Goal: Task Accomplishment & Management: Manage account settings

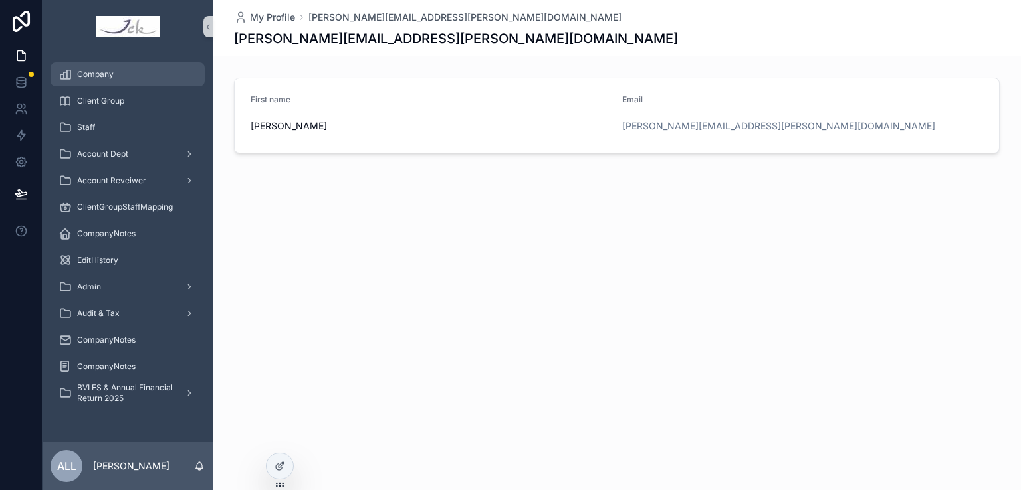
click at [122, 74] on div "Company" at bounding box center [127, 74] width 138 height 21
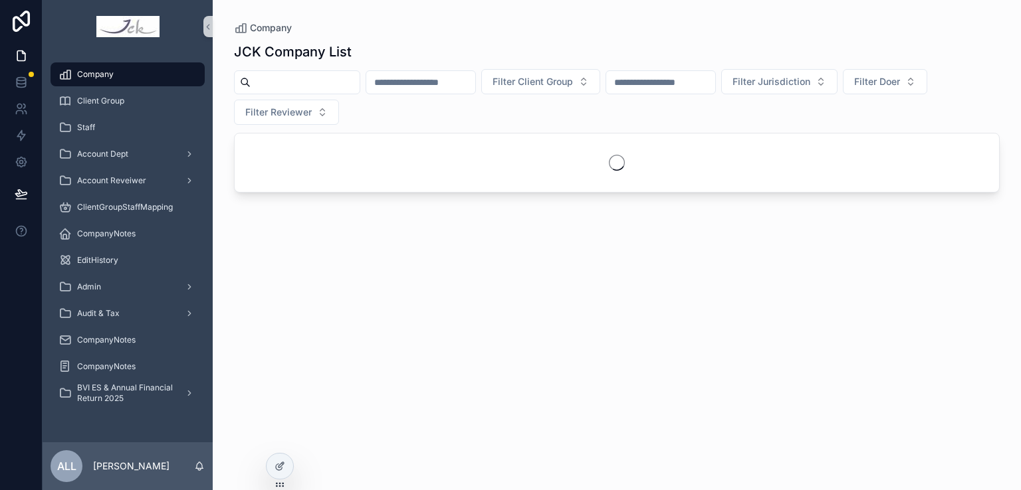
click at [292, 86] on input "scrollable content" at bounding box center [304, 82] width 109 height 19
type input "******"
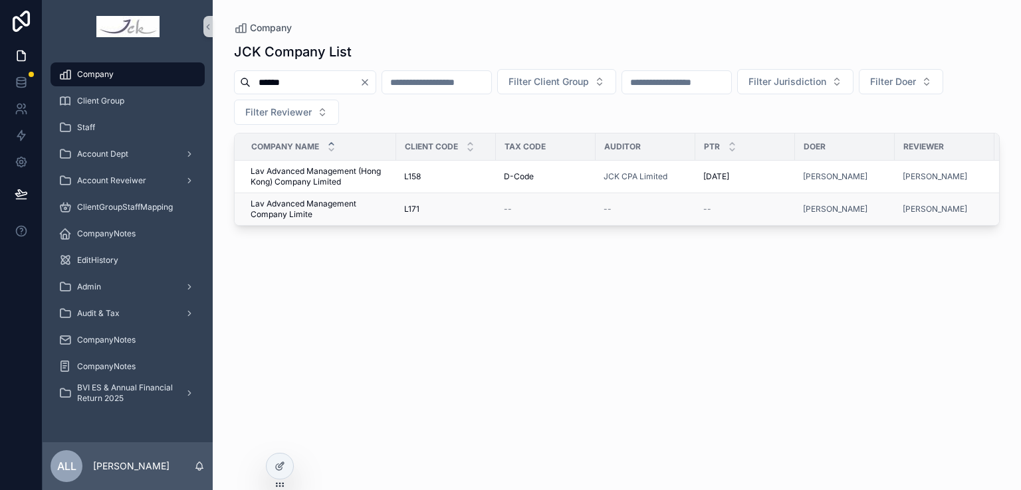
click at [305, 200] on span "Lav Advanced Management Company Limite" at bounding box center [319, 209] width 138 height 21
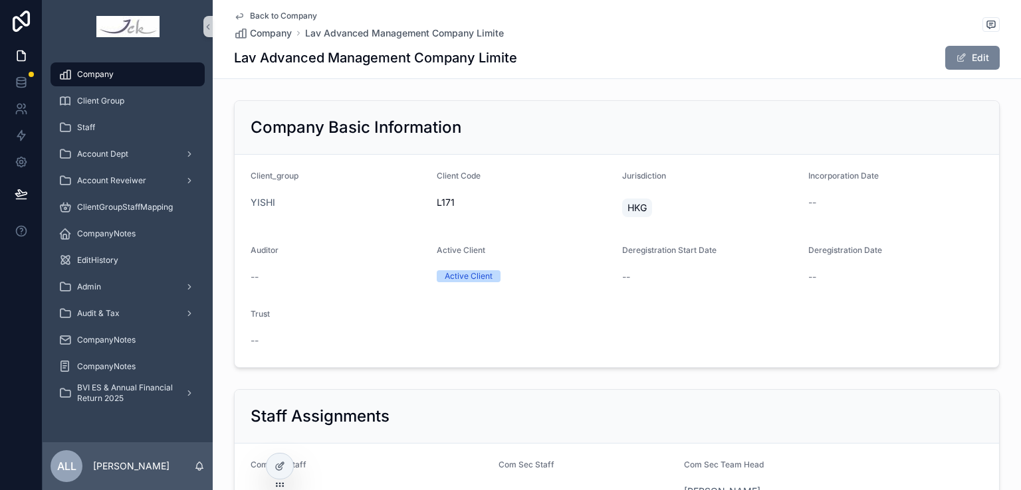
click at [975, 57] on button "Edit" at bounding box center [972, 58] width 54 height 24
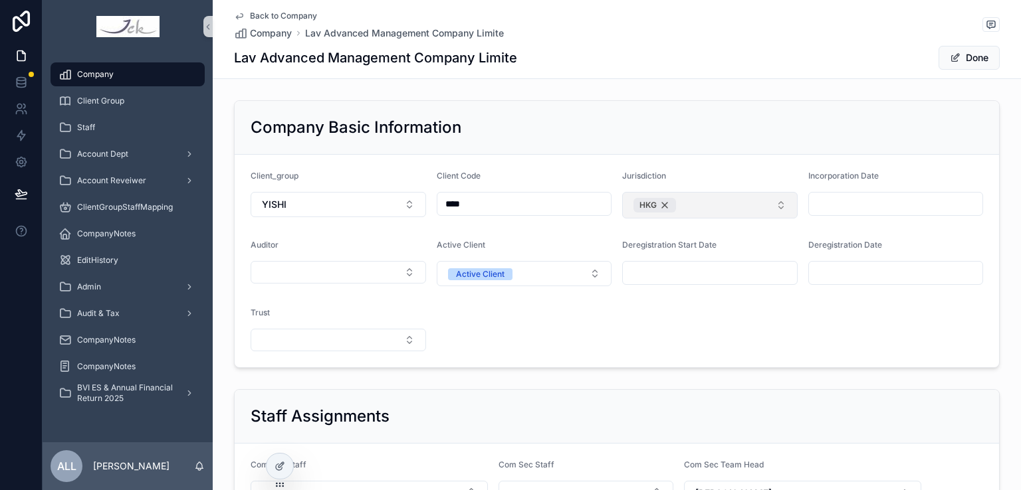
click at [659, 203] on div "HKG" at bounding box center [654, 205] width 43 height 15
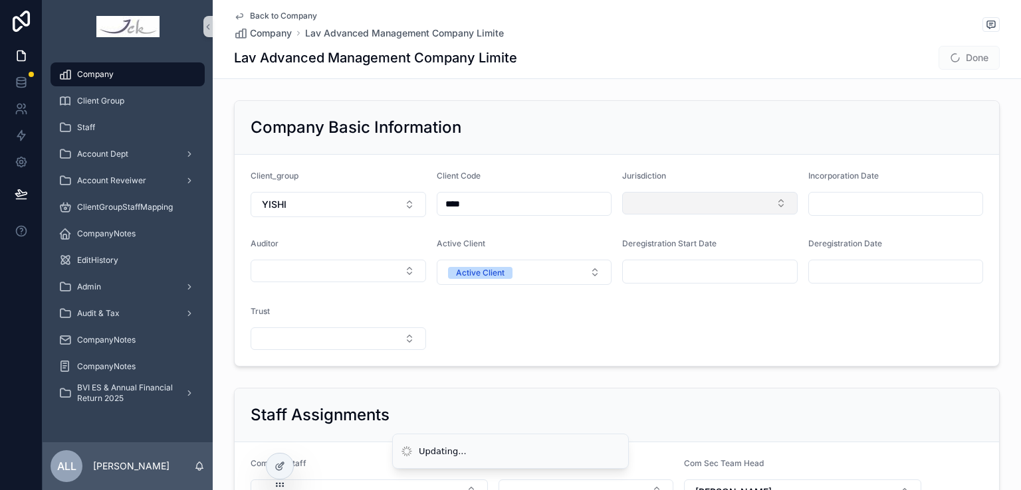
click at [651, 203] on button "Select Button" at bounding box center [709, 203] width 175 height 23
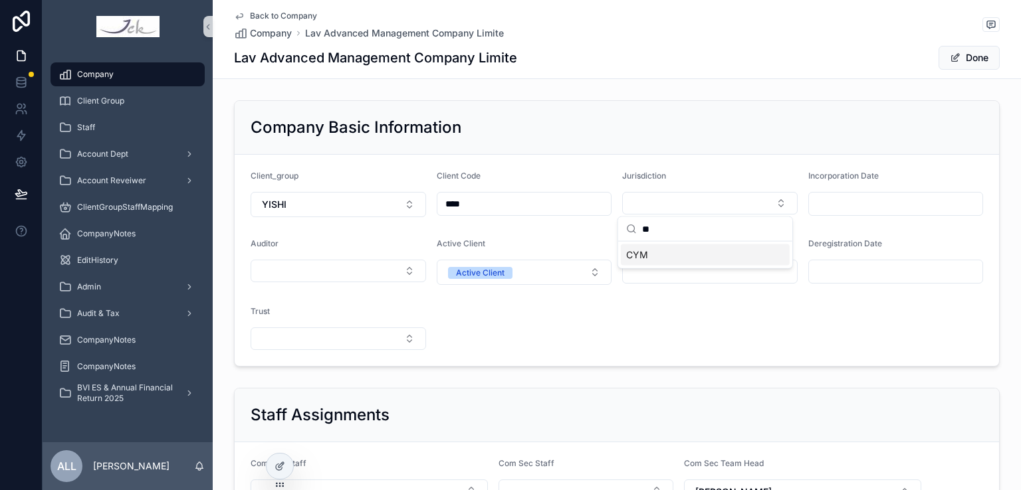
type input "**"
click at [644, 254] on span "CYM" at bounding box center [637, 254] width 22 height 13
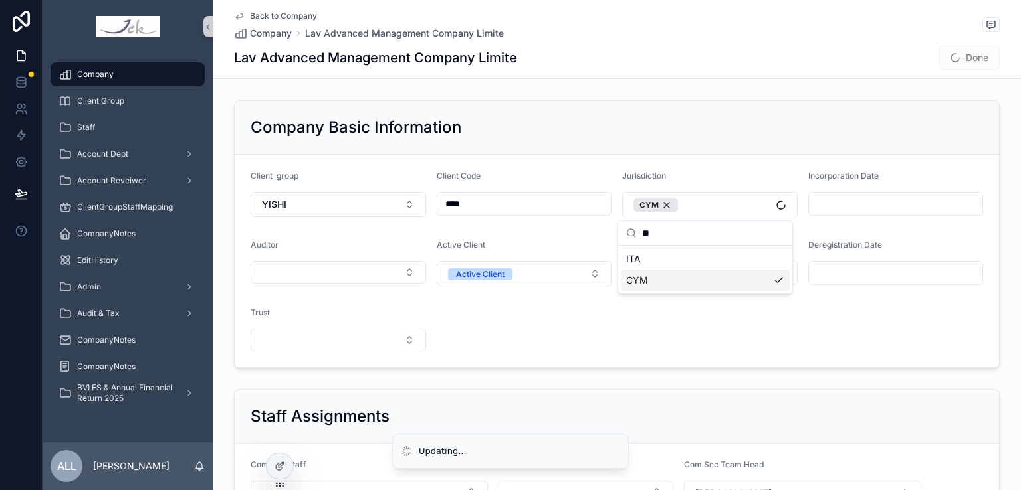
click at [686, 351] on form "Client_group YISHI Client Code **** Jurisdiction CYM Incorporation Date Auditor…" at bounding box center [617, 261] width 764 height 213
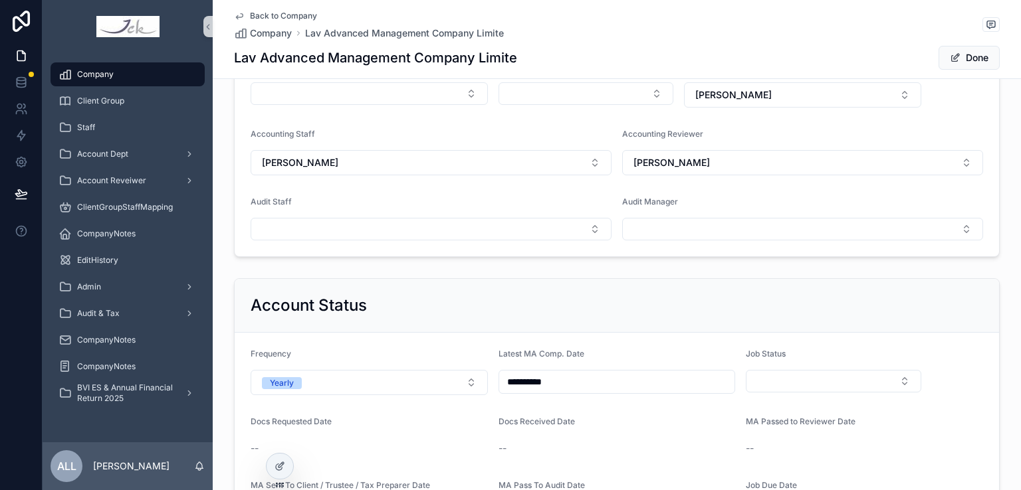
scroll to position [598, 0]
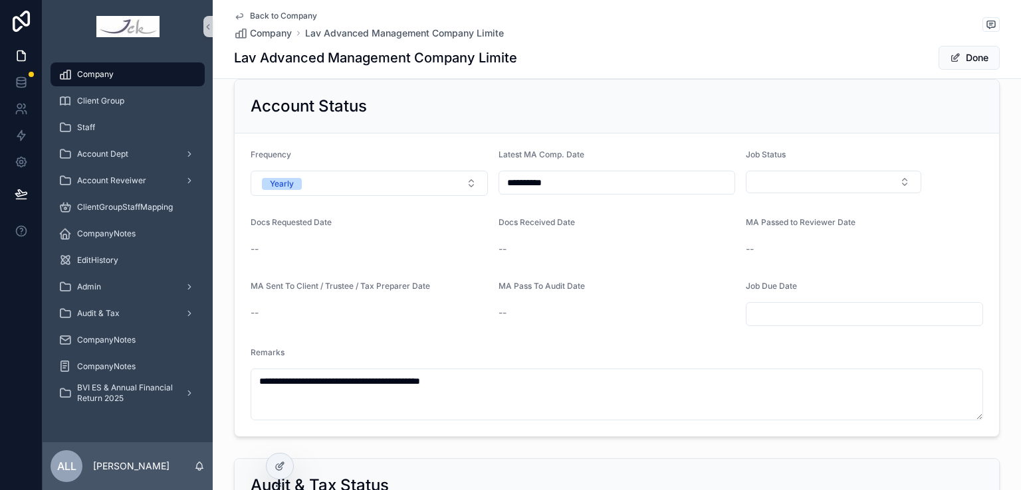
click at [785, 167] on div "Job Status" at bounding box center [832, 172] width 175 height 47
click at [784, 181] on button "Select Button" at bounding box center [832, 182] width 175 height 23
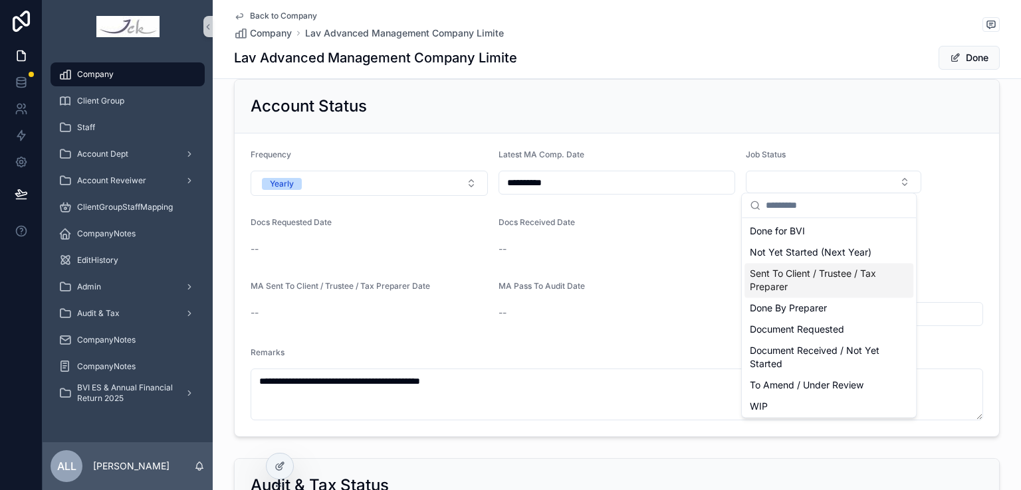
click at [809, 280] on span "Sent To Client / Trustee / Tax Preparer" at bounding box center [820, 280] width 142 height 27
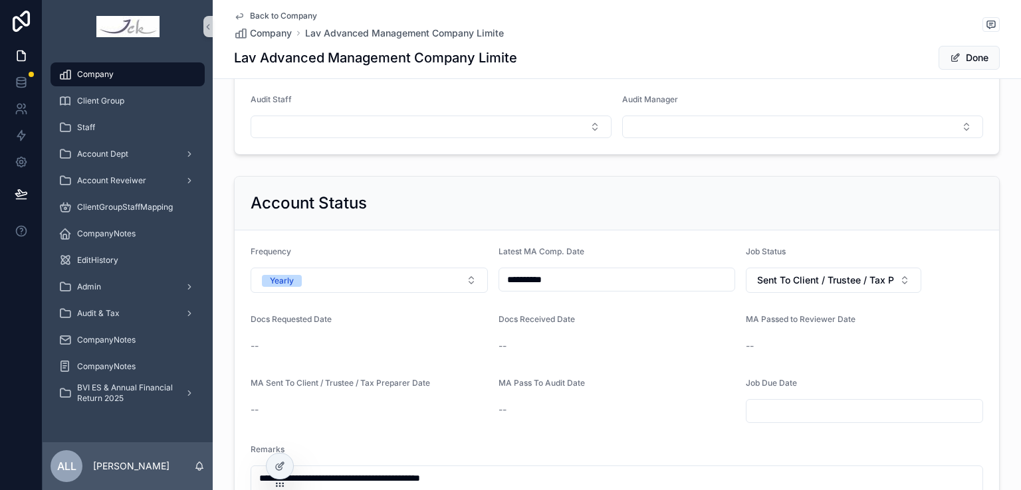
scroll to position [332, 0]
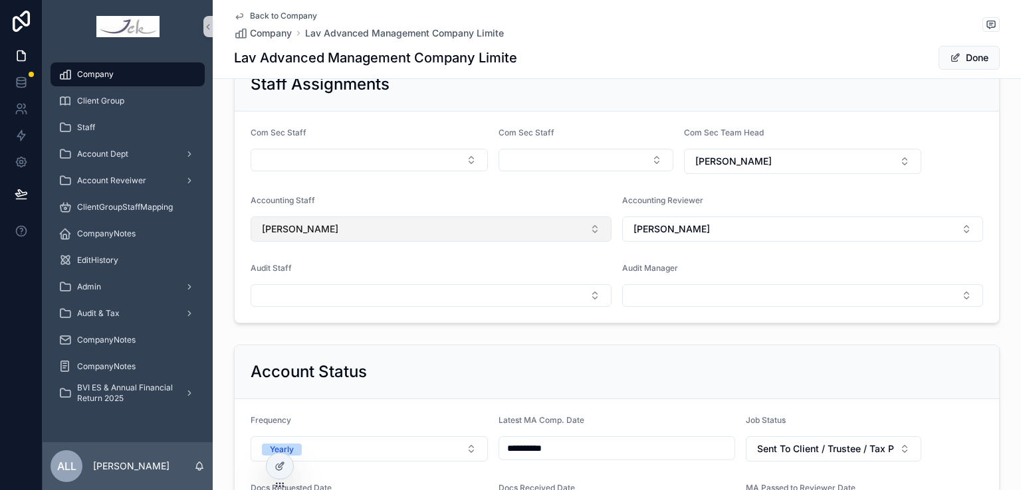
click at [359, 227] on button "[PERSON_NAME]" at bounding box center [430, 229] width 361 height 25
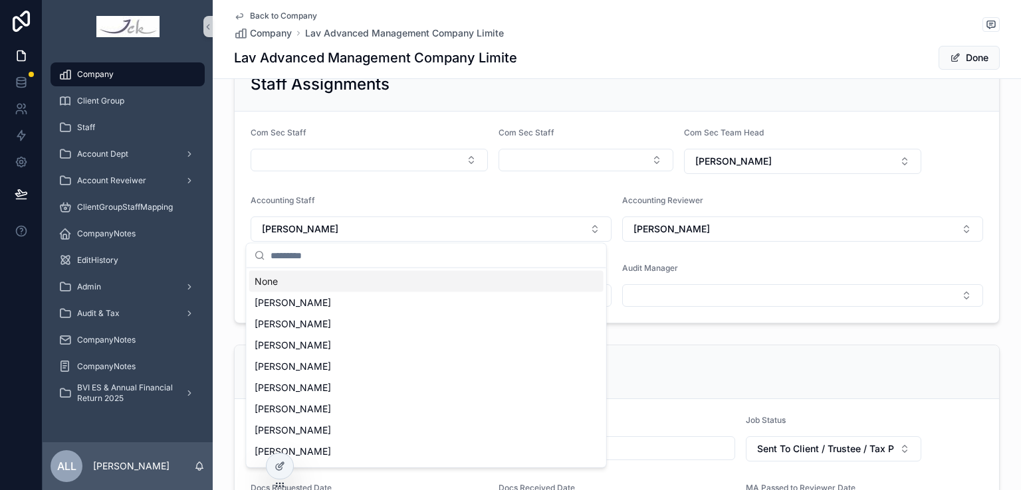
click at [328, 255] on input "scrollable content" at bounding box center [434, 256] width 328 height 24
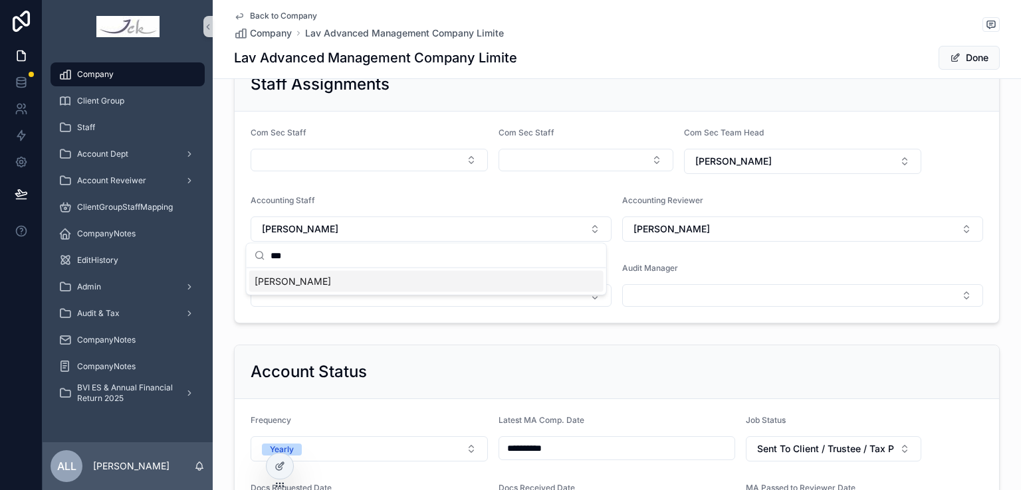
type input "***"
click at [353, 279] on div "[PERSON_NAME]" at bounding box center [426, 281] width 354 height 21
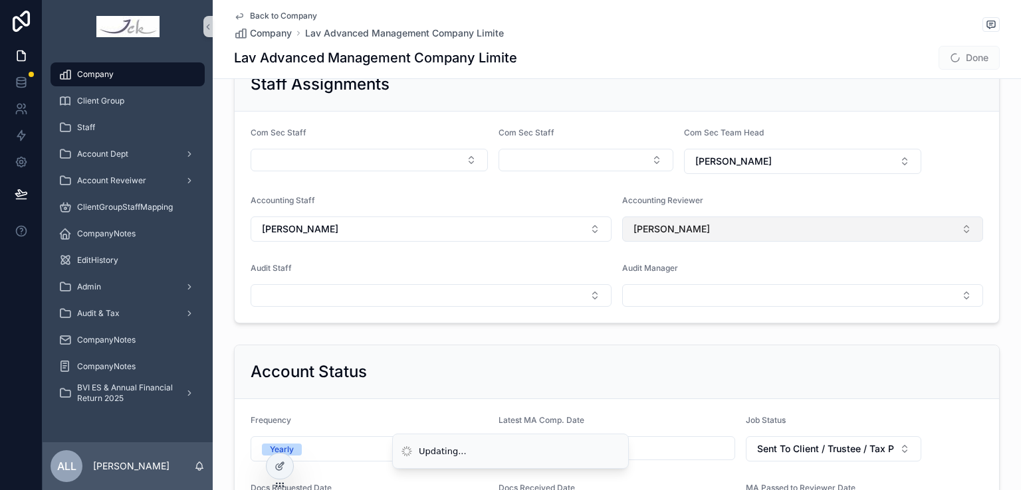
click at [673, 231] on button "[PERSON_NAME]" at bounding box center [802, 229] width 361 height 25
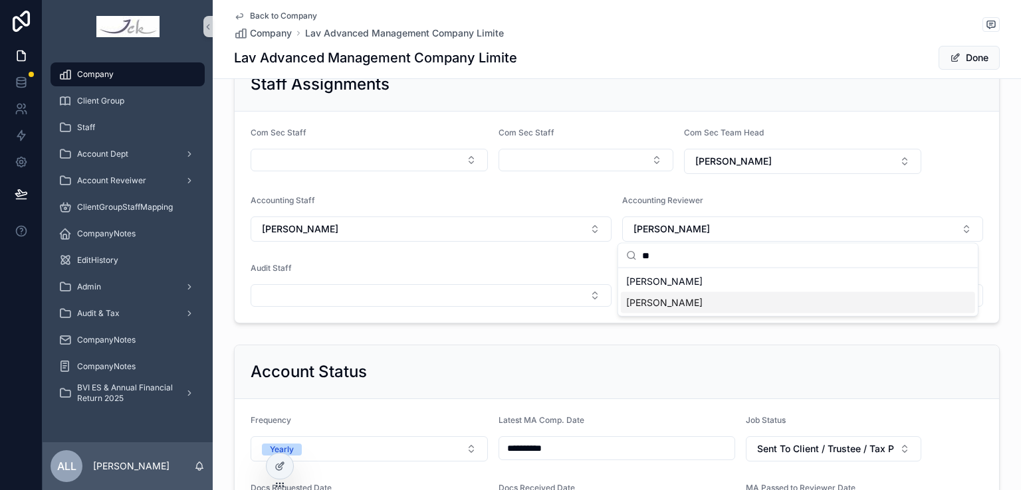
type input "**"
click at [656, 304] on span "[PERSON_NAME]" at bounding box center [664, 302] width 76 height 13
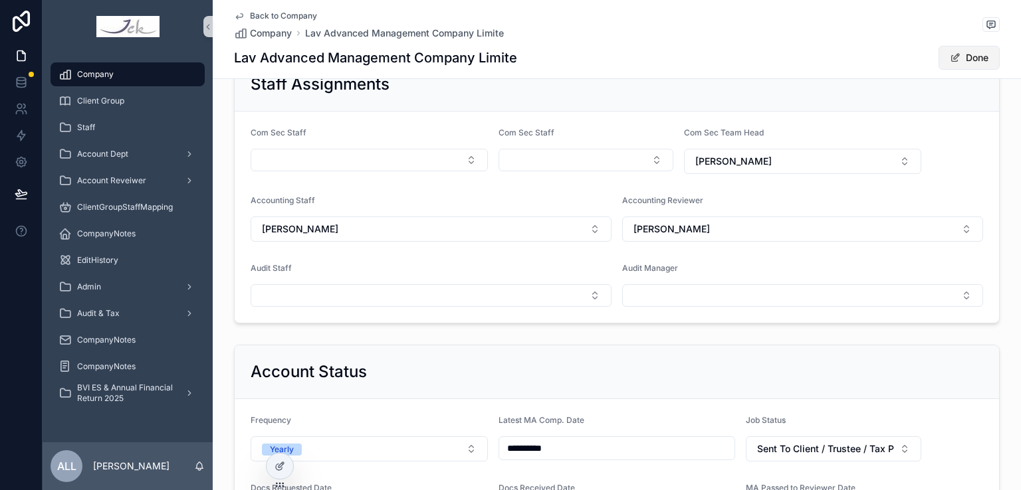
click at [969, 56] on button "Done" at bounding box center [968, 58] width 61 height 24
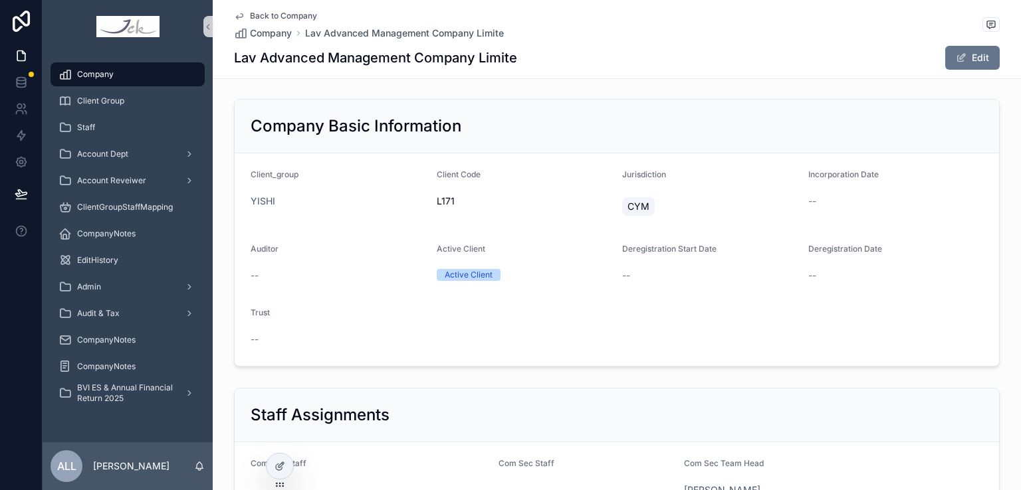
scroll to position [0, 0]
click at [258, 33] on span "Company" at bounding box center [271, 33] width 42 height 13
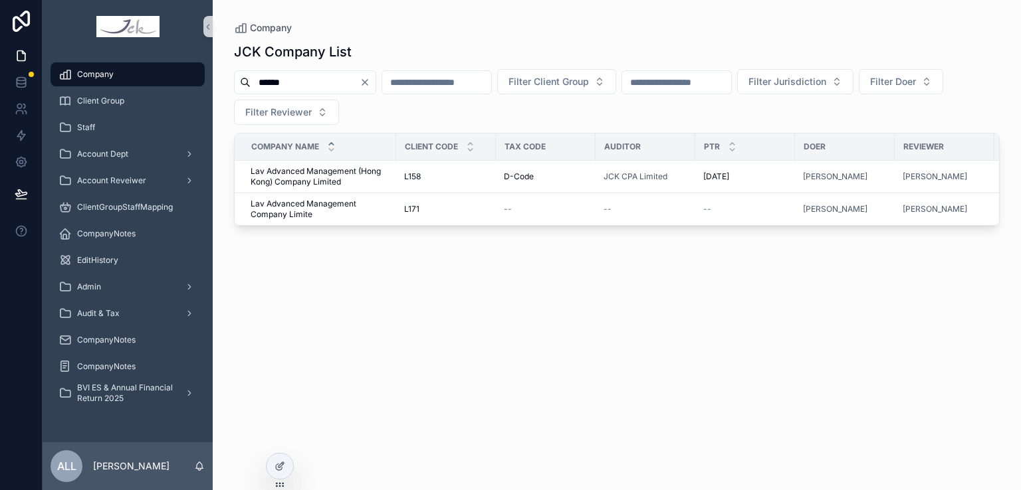
drag, startPoint x: 306, startPoint y: 88, endPoint x: 78, endPoint y: 70, distance: 227.9
click at [63, 84] on div "Company Client Group Staff Account Dept Account Reveiwer ClientGroupStaffMappin…" at bounding box center [532, 245] width 978 height 490
type input "*******"
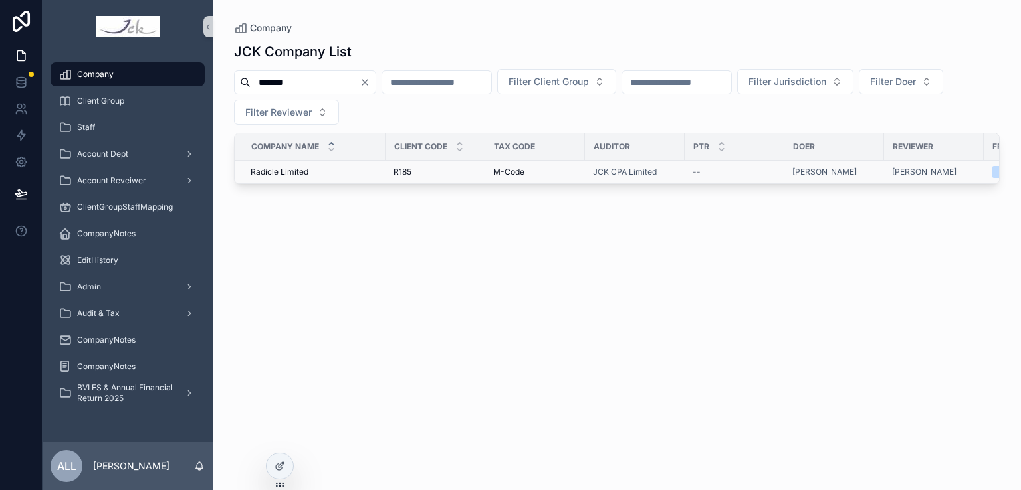
click at [298, 175] on span "Radicle Limited" at bounding box center [279, 172] width 58 height 11
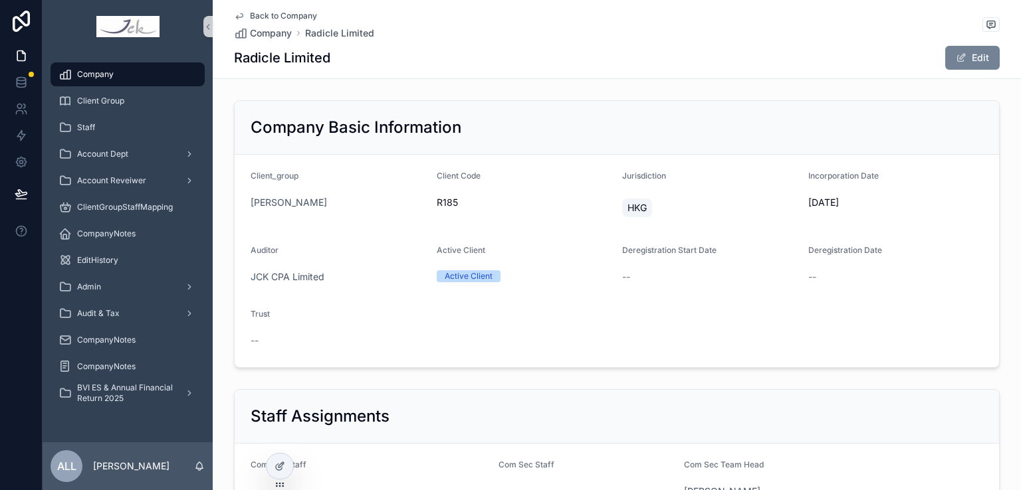
click at [970, 54] on button "Edit" at bounding box center [972, 58] width 54 height 24
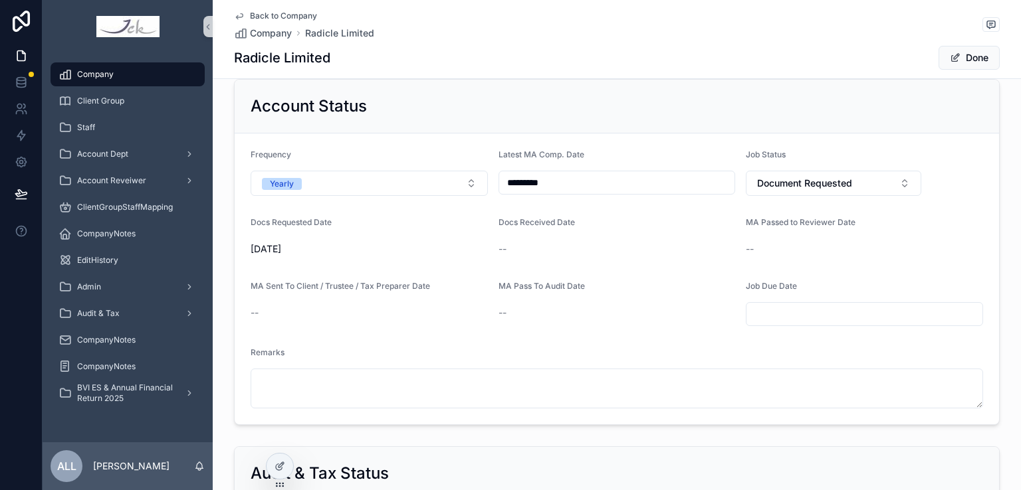
scroll to position [664, 0]
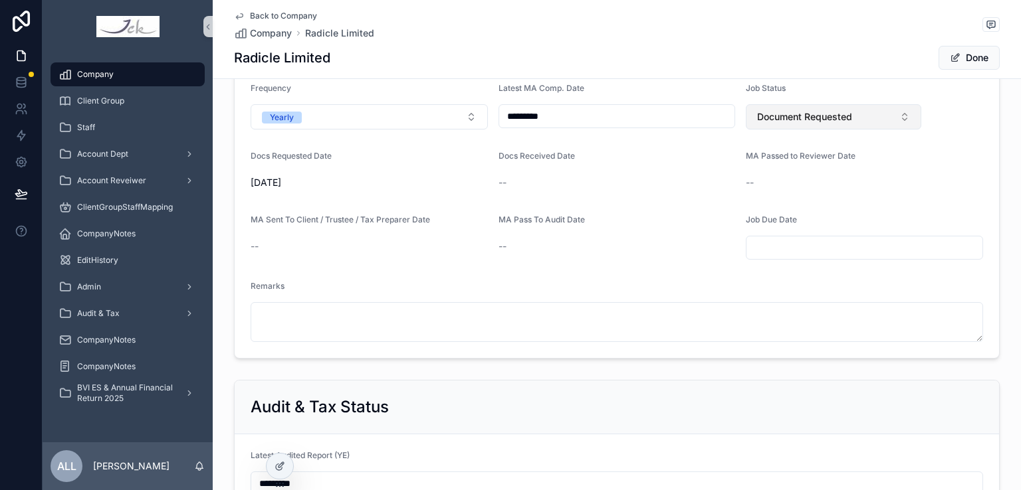
click at [784, 116] on span "Document Requested" at bounding box center [804, 116] width 95 height 13
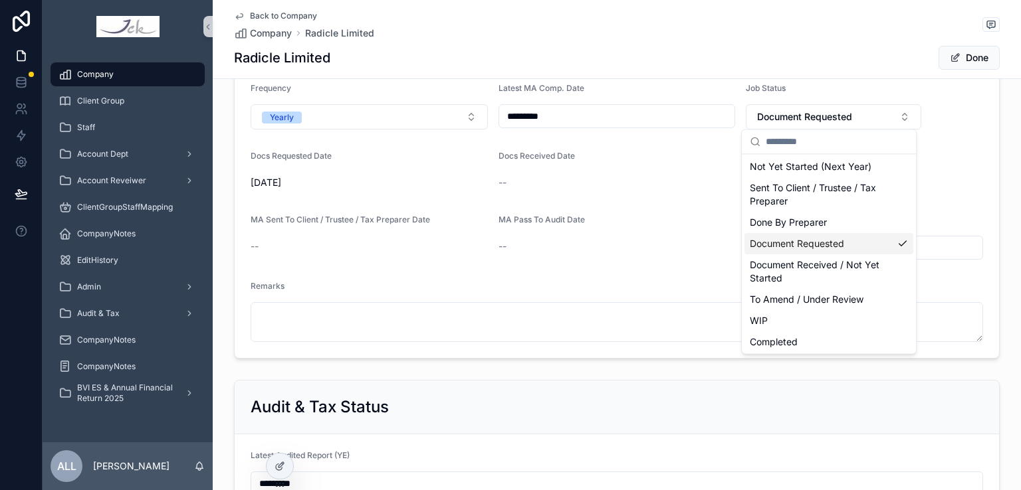
scroll to position [66, 0]
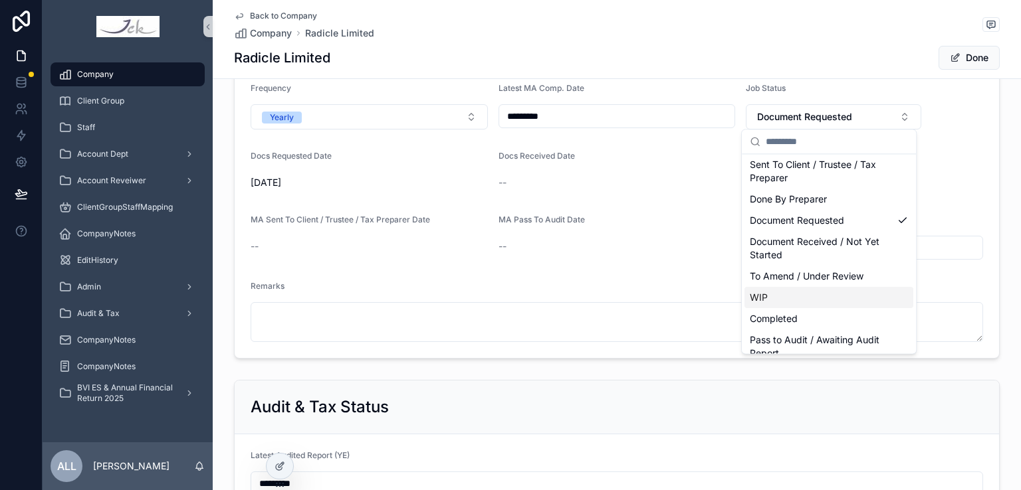
click at [781, 298] on div "WIP" at bounding box center [828, 297] width 169 height 21
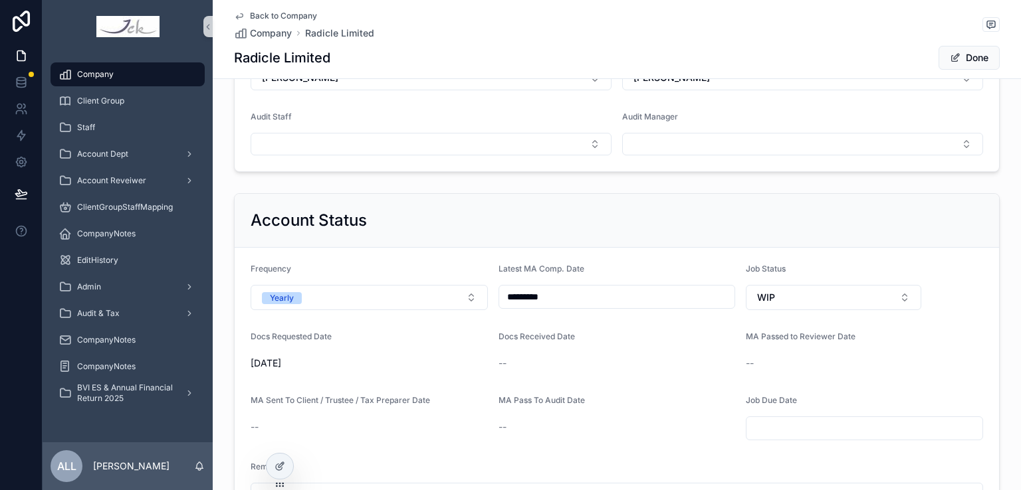
scroll to position [399, 0]
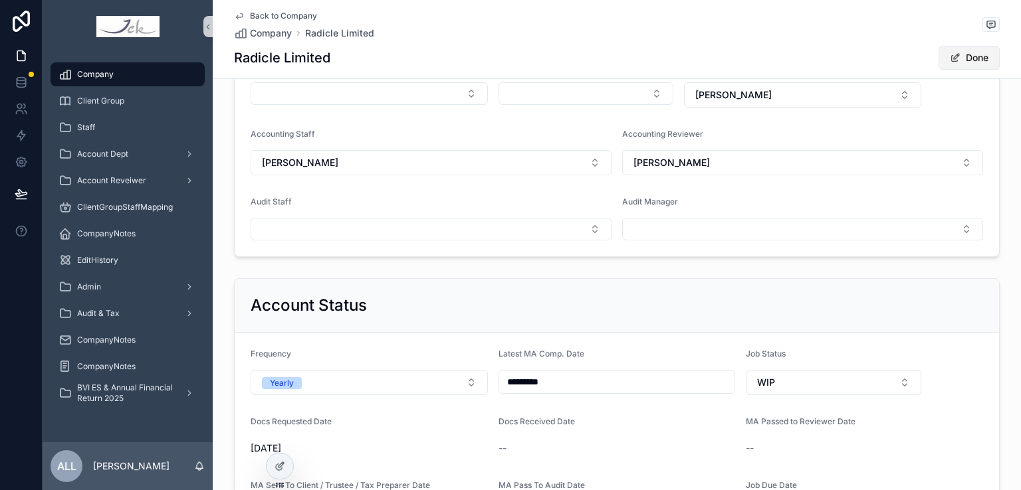
click at [970, 58] on button "Done" at bounding box center [968, 58] width 61 height 24
